Goal: Information Seeking & Learning: Learn about a topic

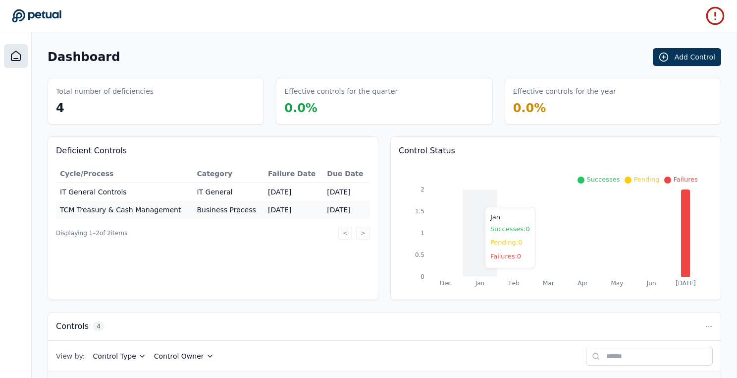
scroll to position [152, 0]
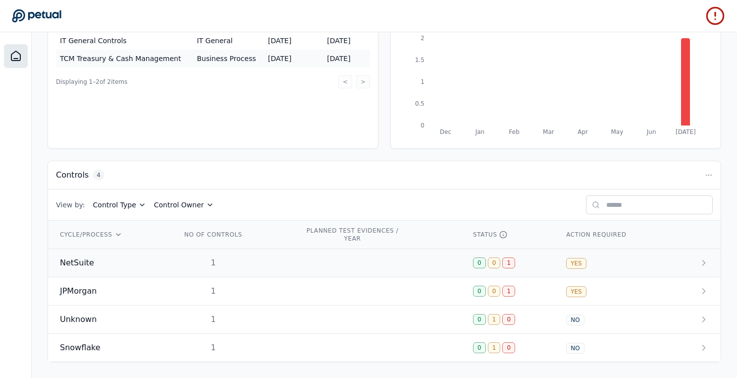
click at [149, 269] on td "NetSuite" at bounding box center [109, 263] width 122 height 28
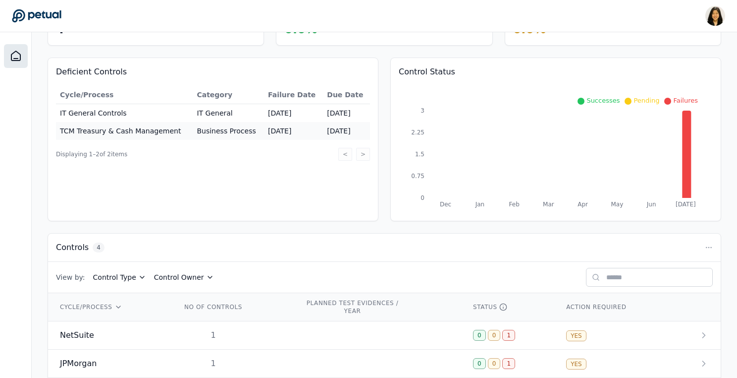
scroll to position [152, 0]
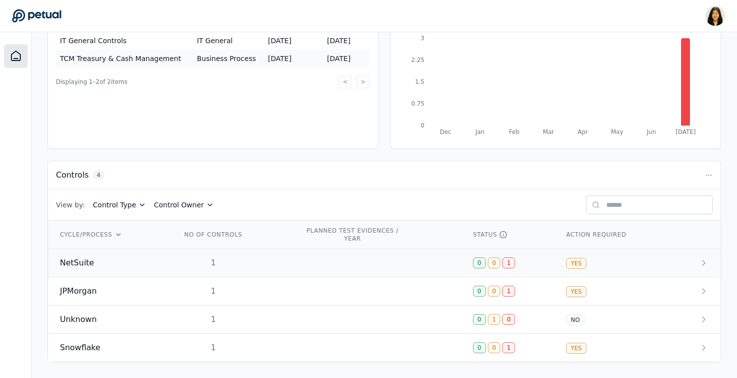
click at [251, 259] on td "1" at bounding box center [231, 263] width 123 height 28
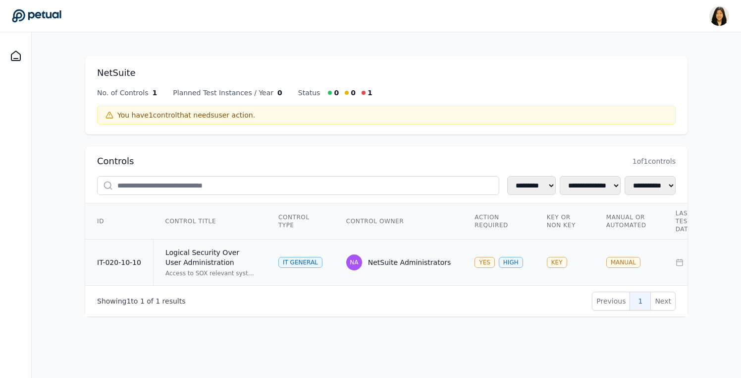
click at [251, 266] on div "Logical Security Over User Administration" at bounding box center [210, 257] width 89 height 20
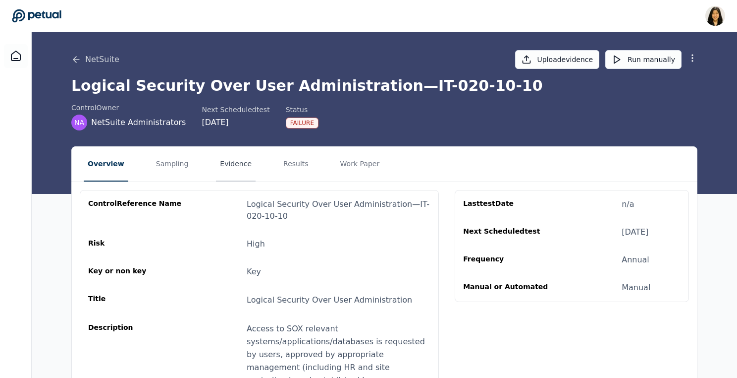
click at [226, 169] on button "Evidence" at bounding box center [236, 164] width 40 height 35
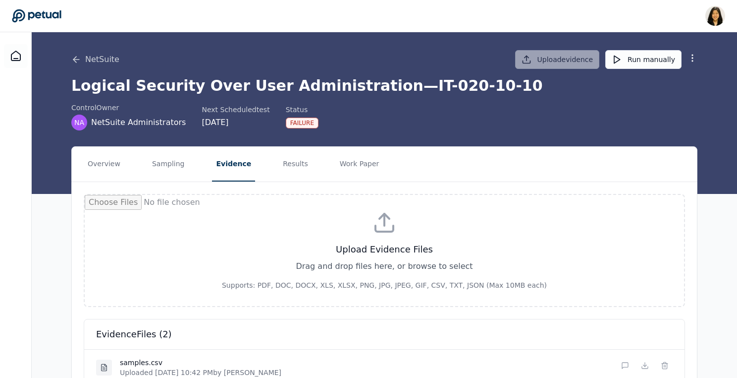
scroll to position [88, 0]
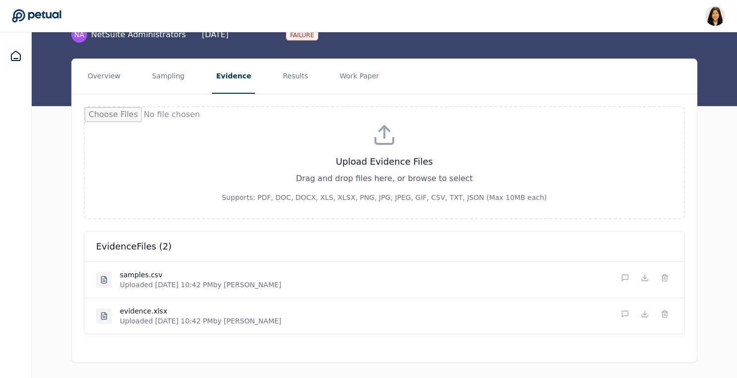
click at [15, 13] on icon at bounding box center [37, 16] width 50 height 14
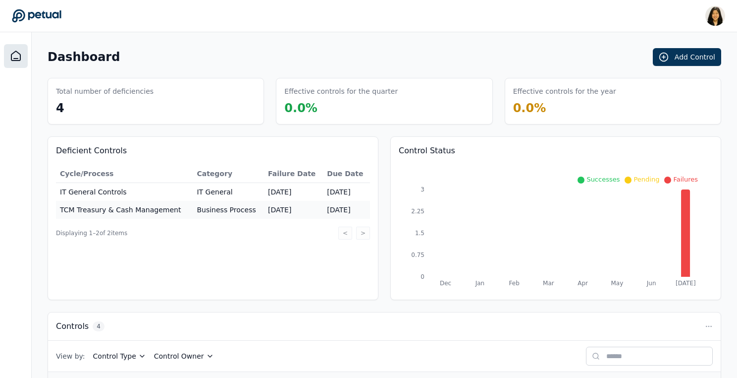
scroll to position [152, 0]
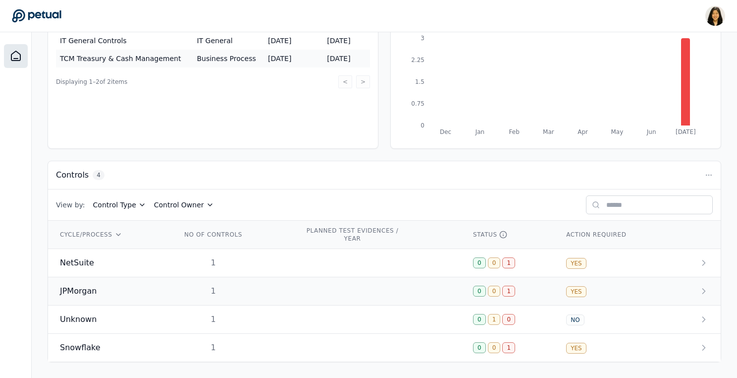
click at [84, 290] on span "JPMorgan" at bounding box center [78, 291] width 37 height 12
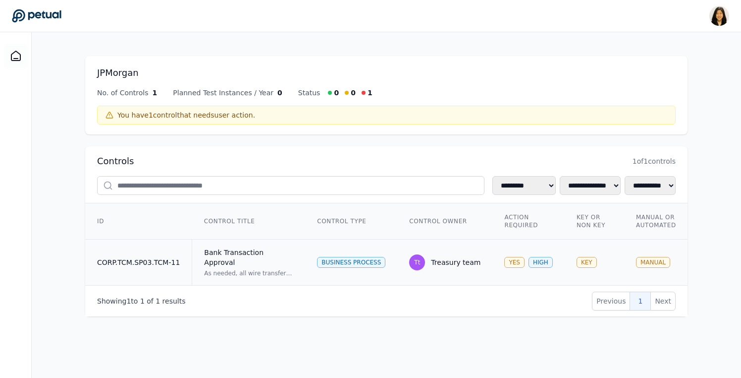
click at [267, 256] on div "Bank Transaction Approval" at bounding box center [248, 257] width 89 height 20
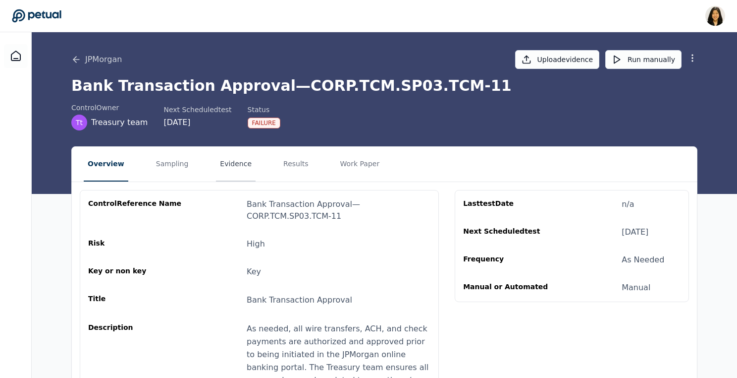
click at [228, 159] on button "Evidence" at bounding box center [236, 164] width 40 height 35
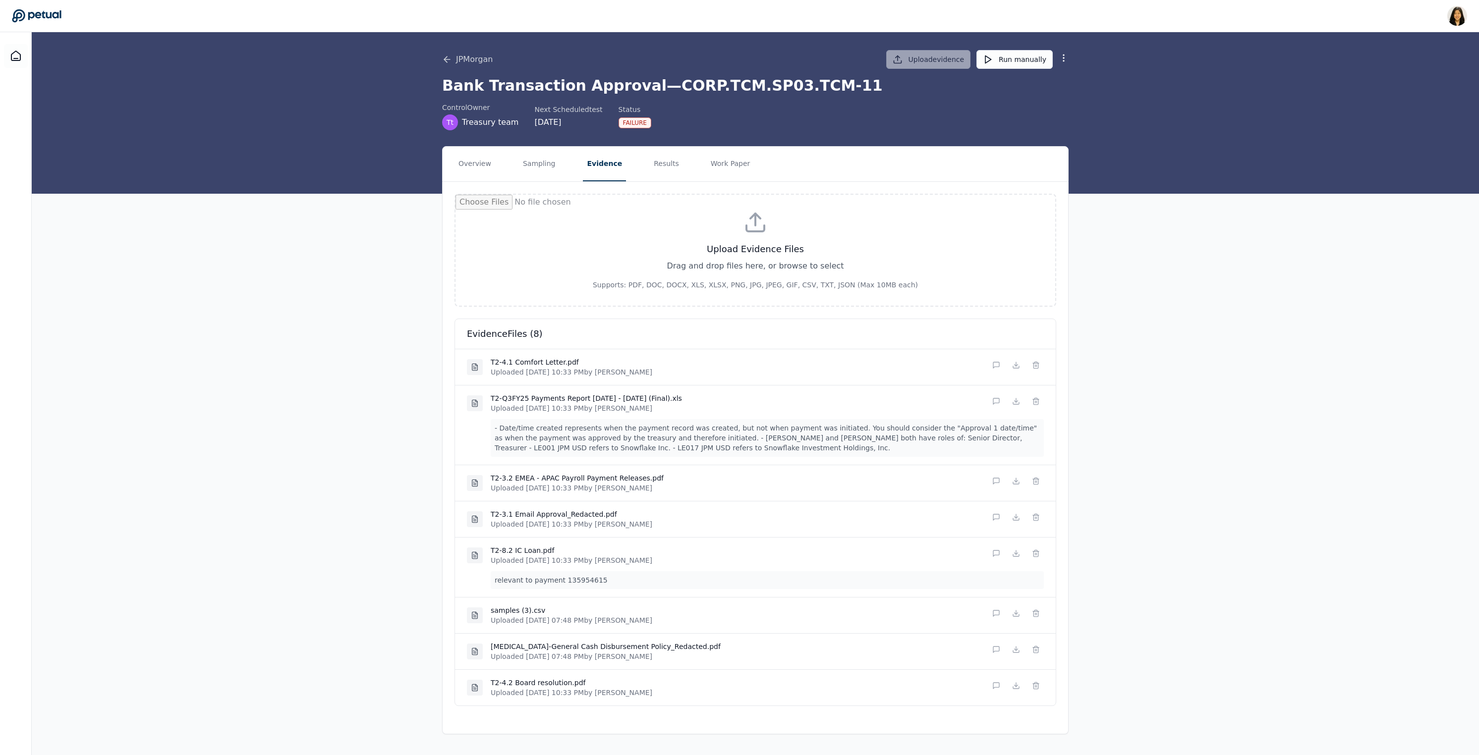
click at [332, 377] on div "Overview Sampling Evidence Results Work Paper Upload Evidence Files Drag and dr…" at bounding box center [755, 440] width 1447 height 588
